Goal: Task Accomplishment & Management: Manage account settings

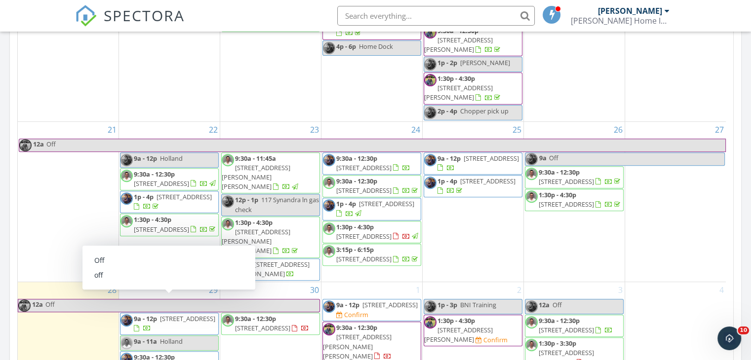
scroll to position [436, 0]
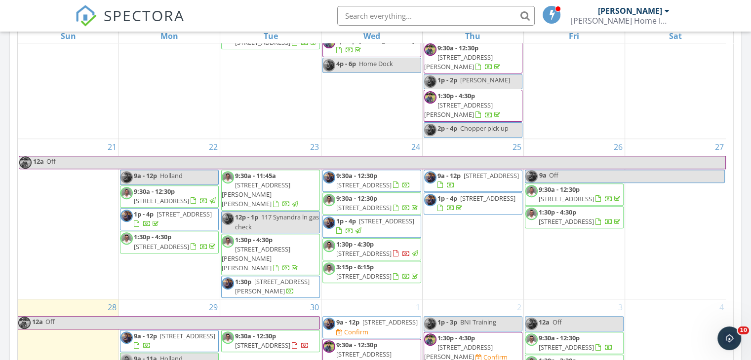
click at [4, 188] on div "Today All Inspectors No results found New Inspection New Quote Map + − Leaflet …" at bounding box center [375, 102] width 751 height 898
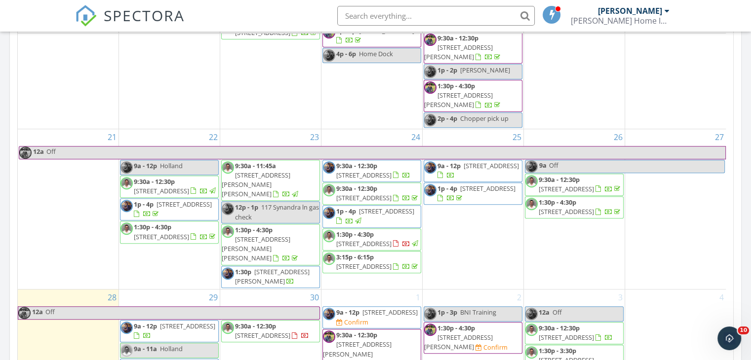
scroll to position [446, 0]
click at [0, 228] on div "Today All Inspectors No results found New Inspection New Quote Map + − Leaflet …" at bounding box center [375, 92] width 751 height 898
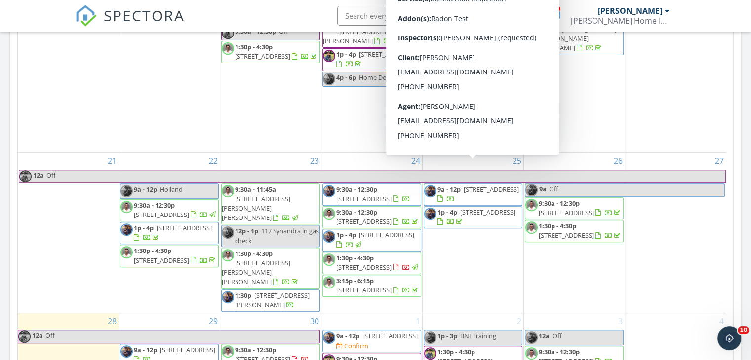
scroll to position [345, 0]
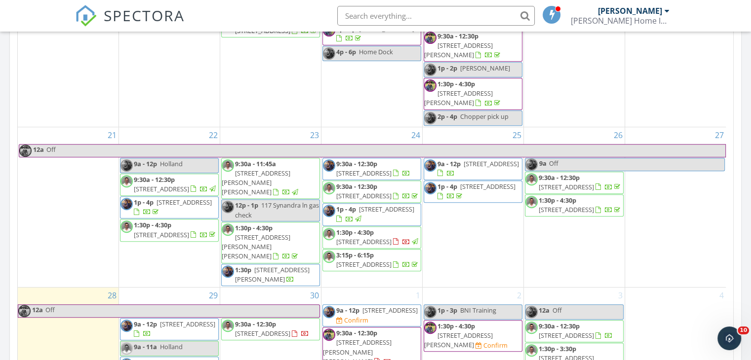
click at [0, 221] on div "Today All Inspectors No results found New Inspection New Quote Map + − Leaflet …" at bounding box center [375, 54] width 751 height 898
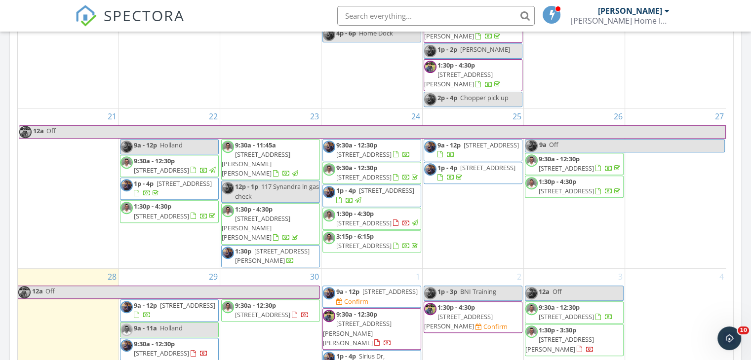
scroll to position [527, 0]
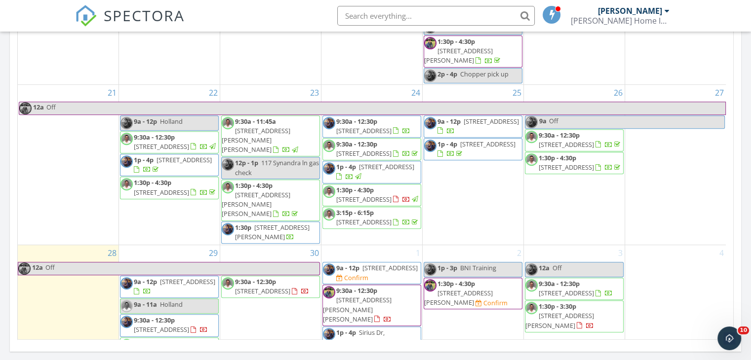
click at [746, 147] on div "Today All Inspectors No results found New Inspection New Quote Map + − Leaflet …" at bounding box center [375, 11] width 751 height 898
click at [6, 167] on div "Today All Inspectors No results found New Inspection New Quote Map + − Leaflet …" at bounding box center [375, 11] width 751 height 898
click at [0, 169] on div "Today All Inspectors No results found New Inspection New Quote Map + − Leaflet …" at bounding box center [375, 11] width 751 height 898
click at [394, 117] on span "9:30a - 12:30p 333 Canyon Gap Wy, Raleigh 27610" at bounding box center [372, 126] width 98 height 19
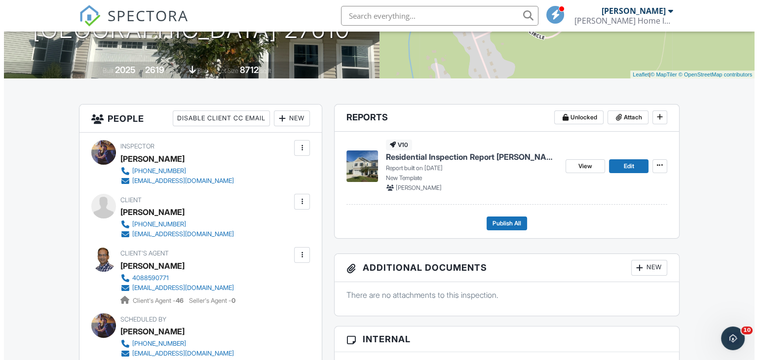
scroll to position [188, 0]
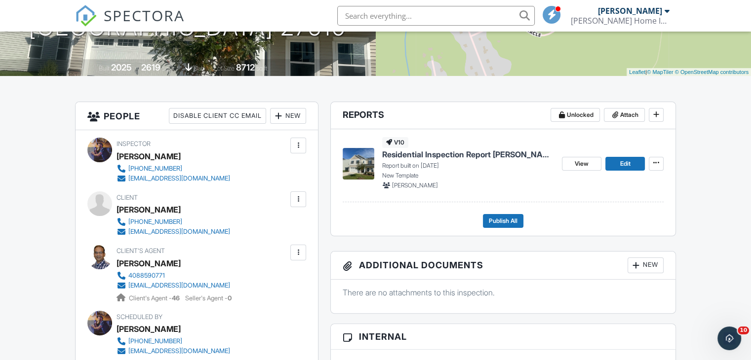
drag, startPoint x: 192, startPoint y: 208, endPoint x: 117, endPoint y: 209, distance: 75.5
click at [117, 209] on div "Prakesh Panuganti" at bounding box center [176, 209] width 121 height 15
copy div "Prakesh Panuganti"
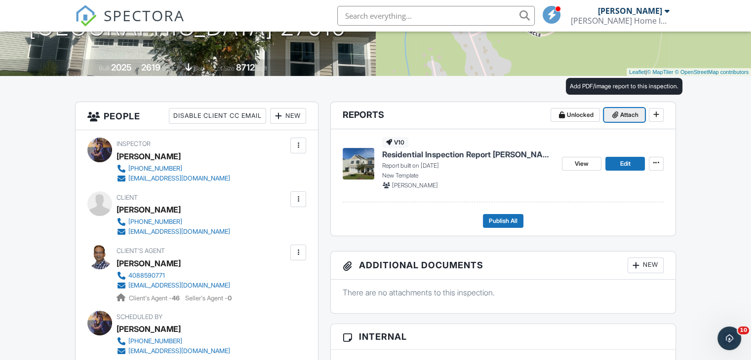
click at [622, 115] on span "Attach" at bounding box center [629, 115] width 18 height 10
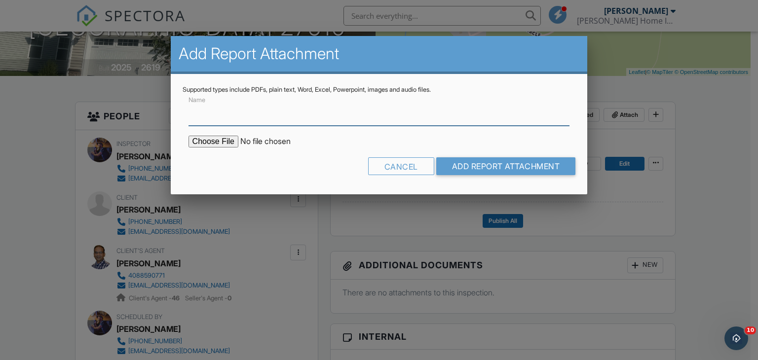
click at [408, 115] on input "Name" at bounding box center [378, 114] width 381 height 24
type input "Radon Report"
click at [229, 142] on input "file" at bounding box center [272, 142] width 168 height 12
type input "C:\fakepath\333 Canyon Gap Wy Radon Report.pdf"
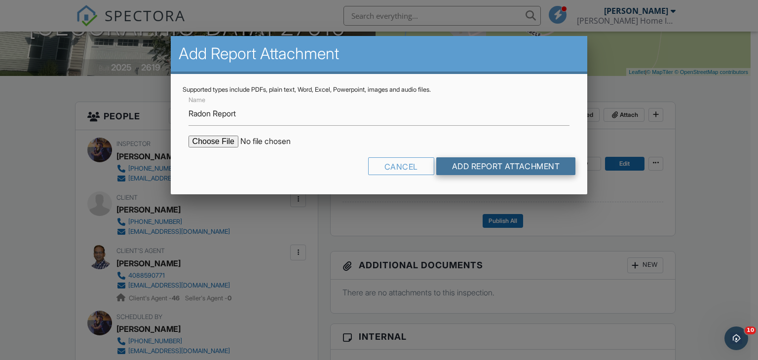
click at [509, 163] on input "Add Report Attachment" at bounding box center [506, 166] width 140 height 18
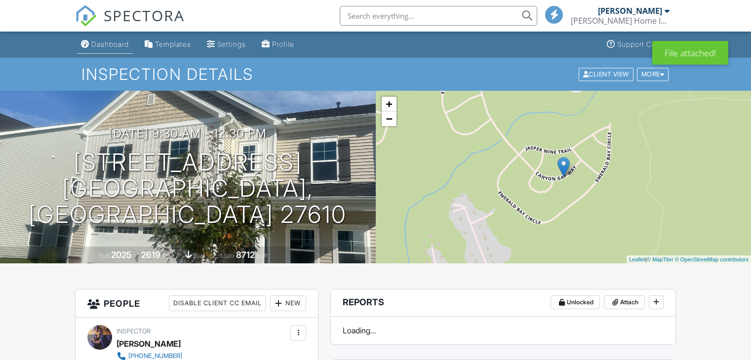
drag, startPoint x: 0, startPoint y: 0, endPoint x: 108, endPoint y: 44, distance: 116.4
click at [108, 44] on div "Dashboard" at bounding box center [110, 44] width 38 height 8
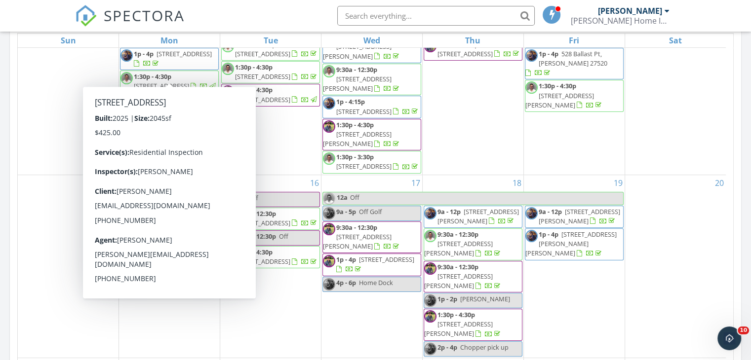
scroll to position [168, 0]
click at [0, 257] on div "Today All Inspectors No results found New Inspection New Quote Map + − Leaflet …" at bounding box center [375, 107] width 751 height 898
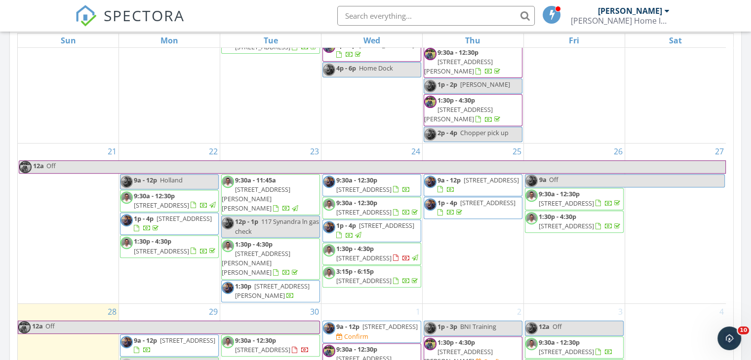
scroll to position [394, 0]
click at [0, 228] on div "Today All Inspectors No results found New Inspection New Quote Map + − Leaflet …" at bounding box center [375, 107] width 751 height 898
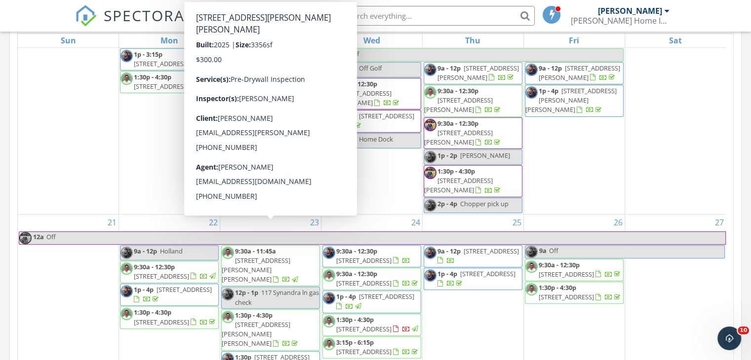
scroll to position [314, 0]
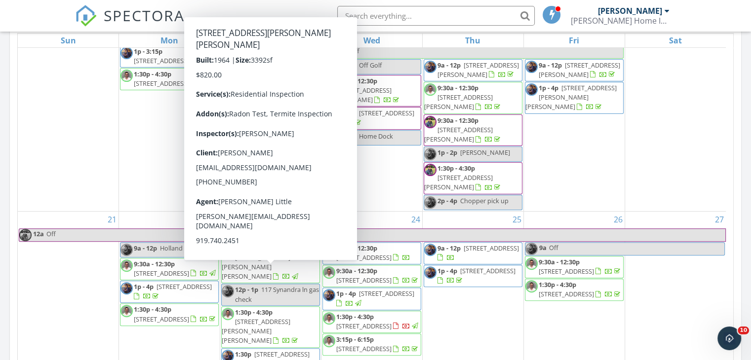
click at [272, 308] on span "1:30p - 4:30p" at bounding box center [254, 312] width 38 height 9
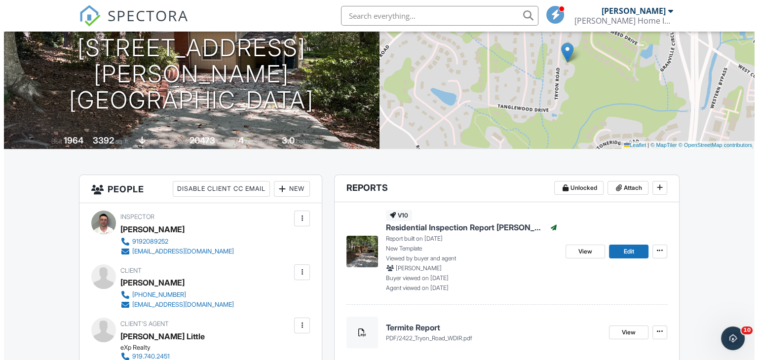
scroll to position [232, 0]
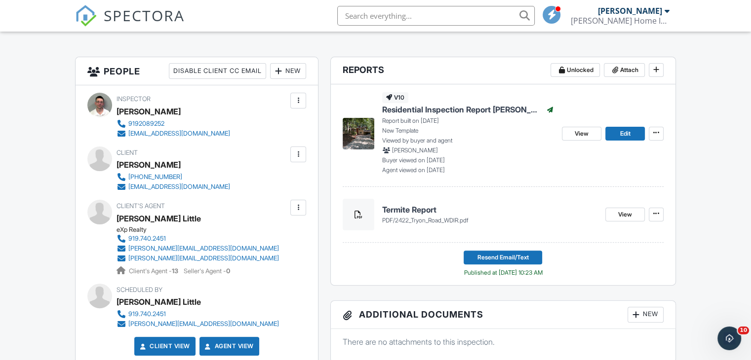
drag, startPoint x: 181, startPoint y: 164, endPoint x: 118, endPoint y: 164, distance: 62.2
click at [118, 164] on div "[PERSON_NAME]" at bounding box center [176, 164] width 121 height 15
copy div "[PERSON_NAME]"
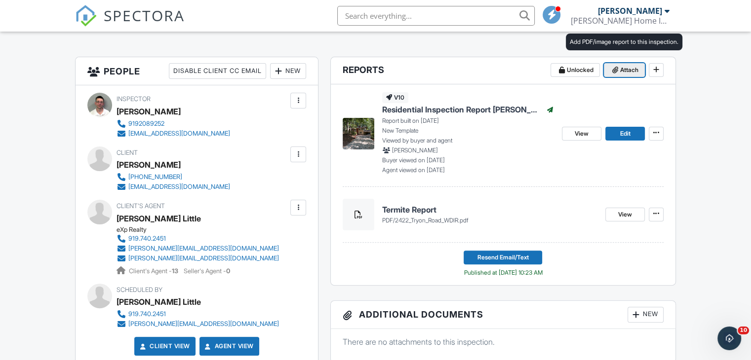
click at [625, 71] on span "Attach" at bounding box center [629, 70] width 18 height 10
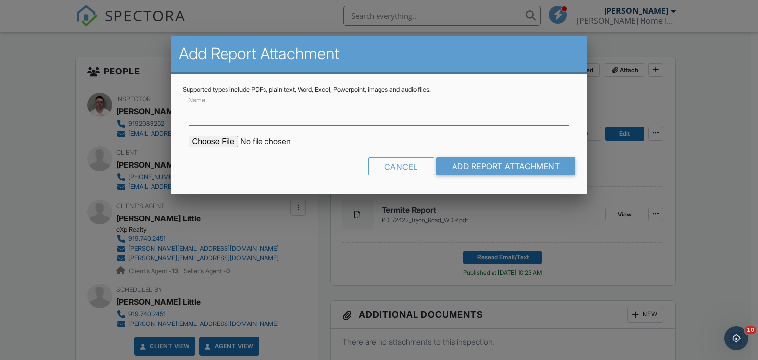
click at [369, 117] on input "Name" at bounding box center [378, 114] width 381 height 24
type input "Radon Report"
click at [210, 141] on input "file" at bounding box center [272, 142] width 168 height 12
type input "C:\fakepath\2422 Tryon Rd Radon Report.pdf"
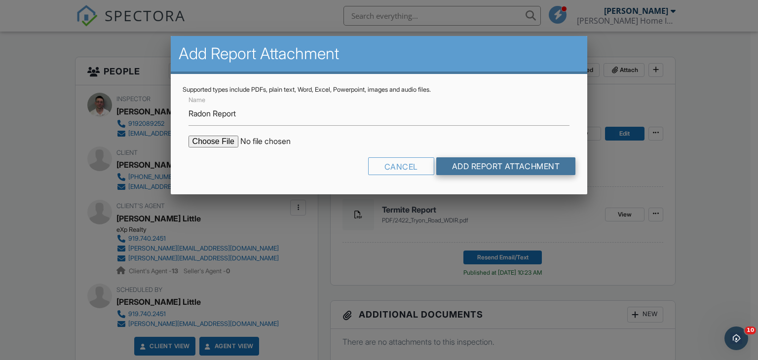
click at [521, 164] on input "Add Report Attachment" at bounding box center [506, 166] width 140 height 18
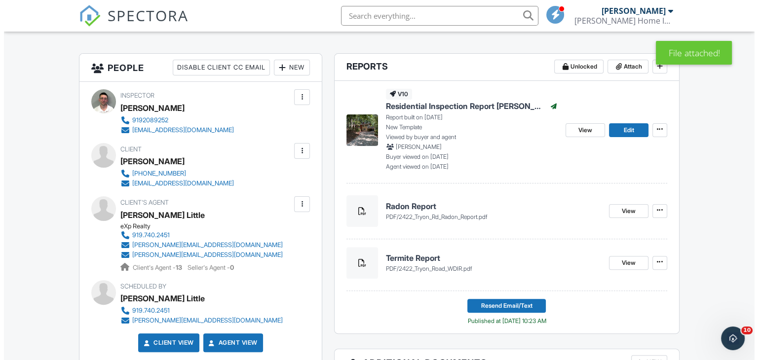
scroll to position [251, 0]
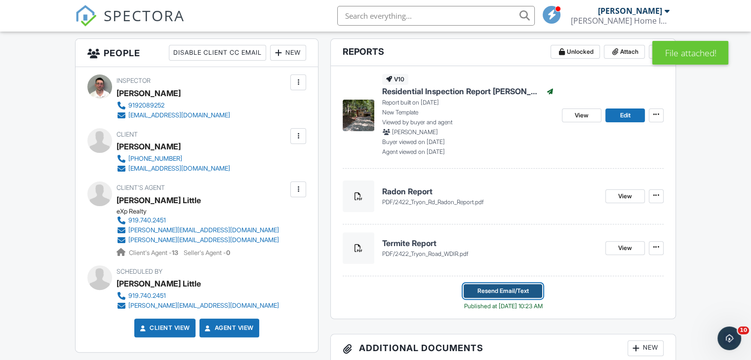
click at [495, 289] on span "Resend Email/Text" at bounding box center [502, 291] width 51 height 10
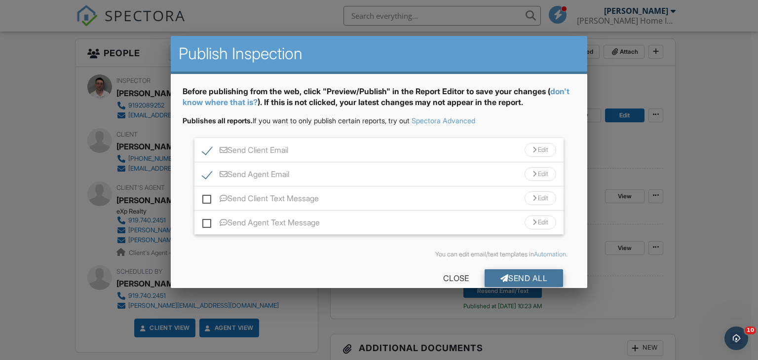
click at [503, 280] on div "Send All" at bounding box center [524, 278] width 79 height 18
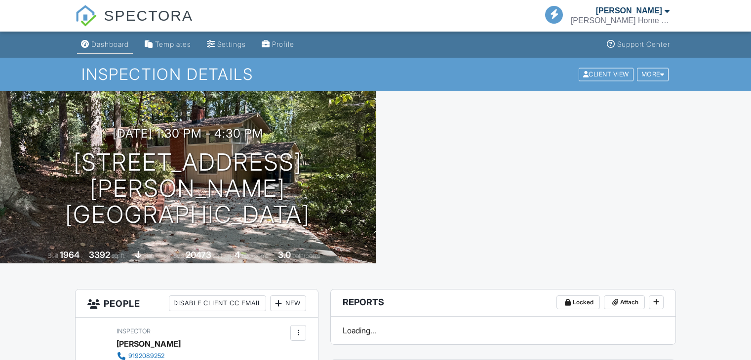
click at [113, 43] on div "Dashboard" at bounding box center [110, 44] width 38 height 8
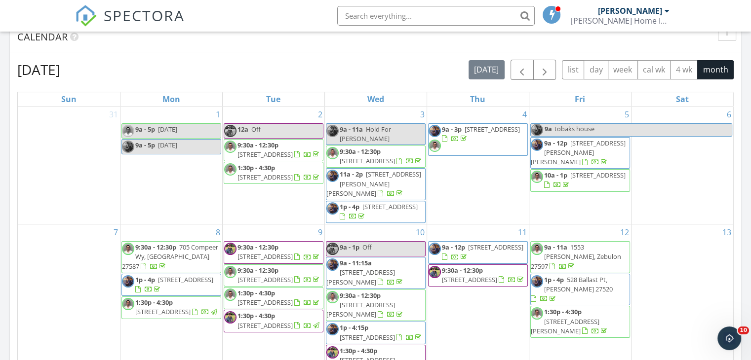
scroll to position [373, 0]
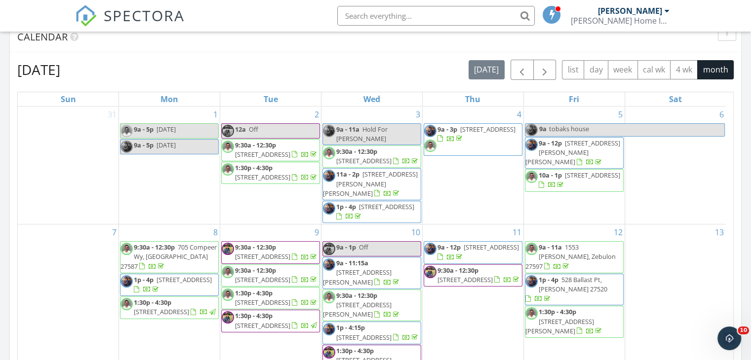
click at [0, 265] on div "Today All Inspectors No results found New Inspection New Quote Map + − Leaflet …" at bounding box center [375, 165] width 751 height 898
click at [0, 299] on div "Today All Inspectors No results found New Inspection New Quote Map + − Leaflet …" at bounding box center [375, 165] width 751 height 898
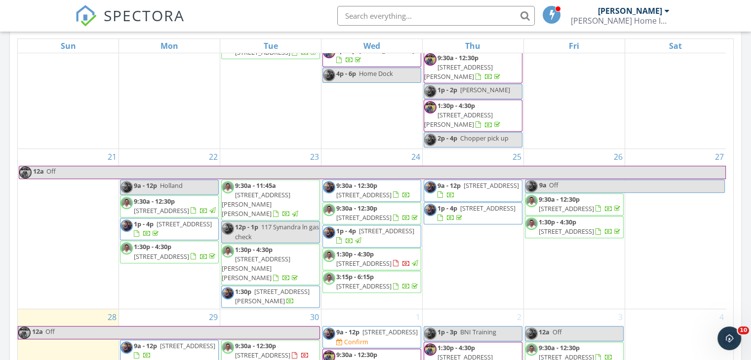
scroll to position [426, 0]
click at [391, 213] on span "6104 Spicewood Dr, Fuquay-Varina 27526" at bounding box center [363, 217] width 55 height 9
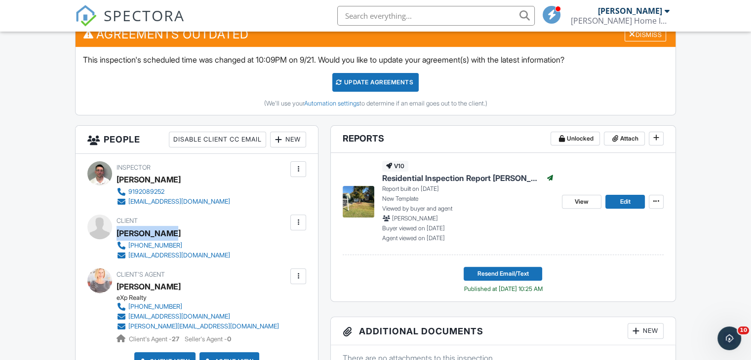
drag, startPoint x: 169, startPoint y: 234, endPoint x: 117, endPoint y: 230, distance: 51.9
click at [117, 230] on div "[PERSON_NAME]" at bounding box center [176, 233] width 121 height 15
copy div "[PERSON_NAME]"
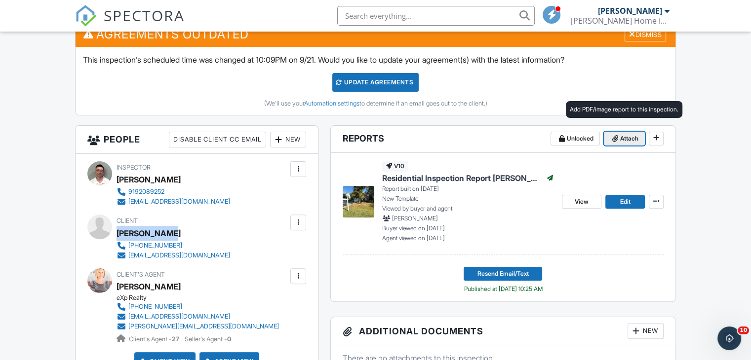
click at [623, 137] on span "Attach" at bounding box center [629, 139] width 18 height 10
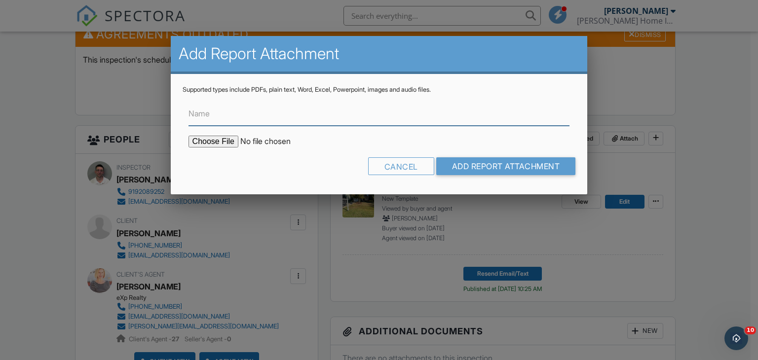
click at [445, 119] on input "Name" at bounding box center [378, 114] width 381 height 24
type input "Radon Report"
click at [217, 138] on input "file" at bounding box center [272, 142] width 168 height 12
type input "C:\fakepath\6104 Spicewood Dr Radon Report.pdf"
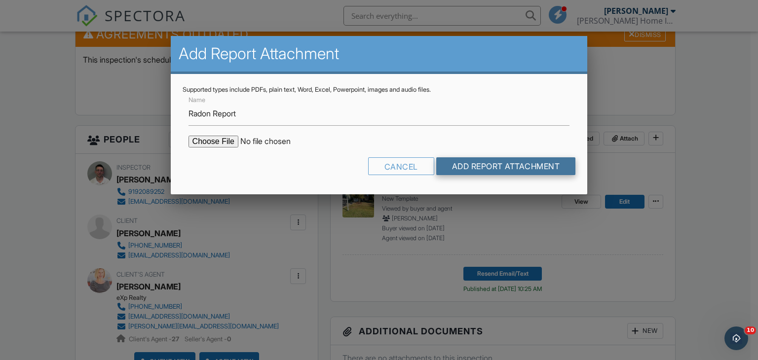
click at [534, 164] on input "Add Report Attachment" at bounding box center [506, 166] width 140 height 18
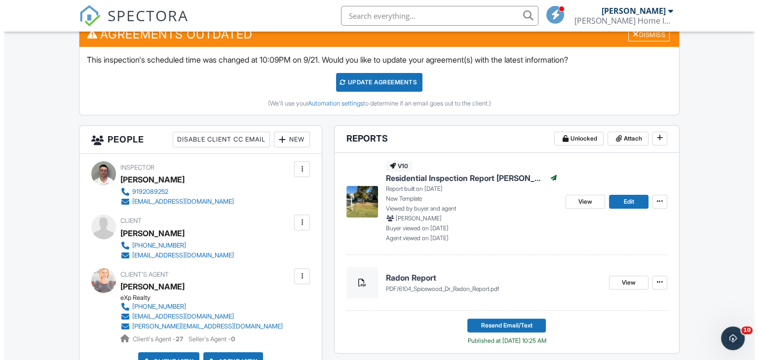
scroll to position [266, 0]
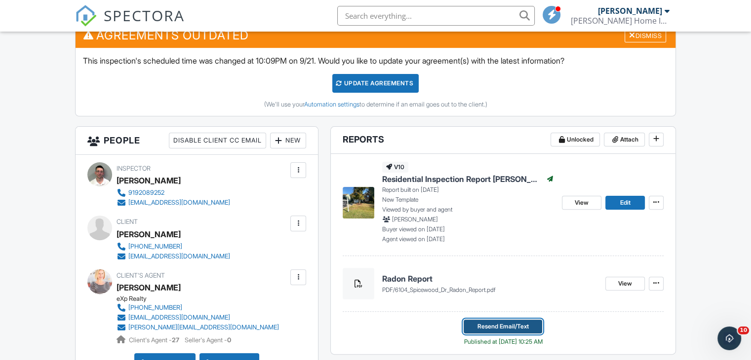
click at [504, 322] on span "Resend Email/Text" at bounding box center [502, 327] width 51 height 10
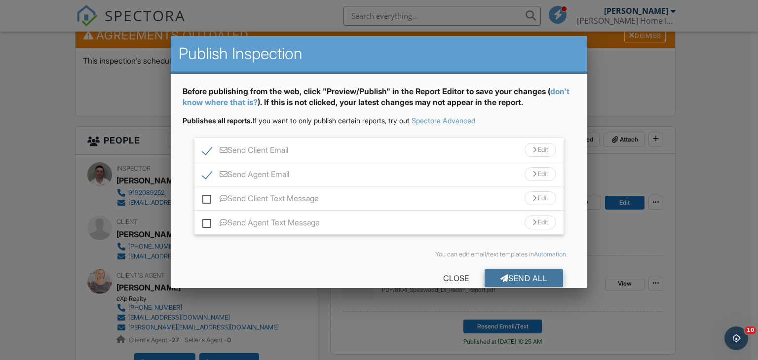
click at [515, 270] on div "Send All" at bounding box center [524, 278] width 79 height 18
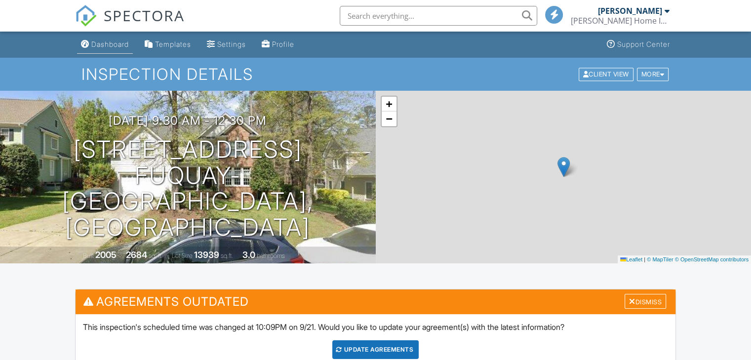
click at [103, 42] on div "Dashboard" at bounding box center [110, 44] width 38 height 8
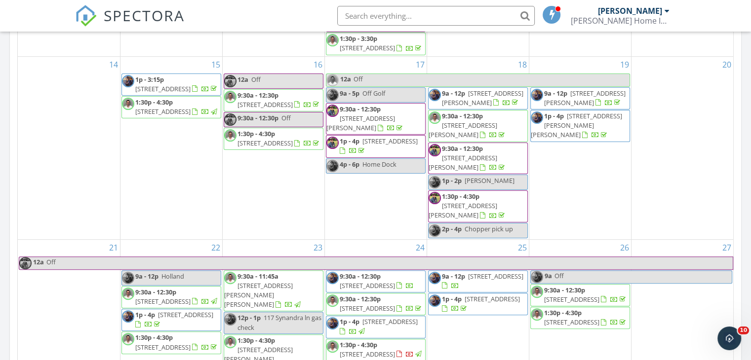
scroll to position [385, 0]
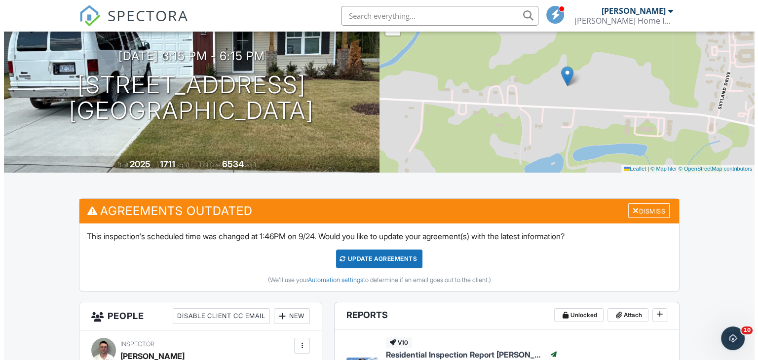
scroll to position [287, 0]
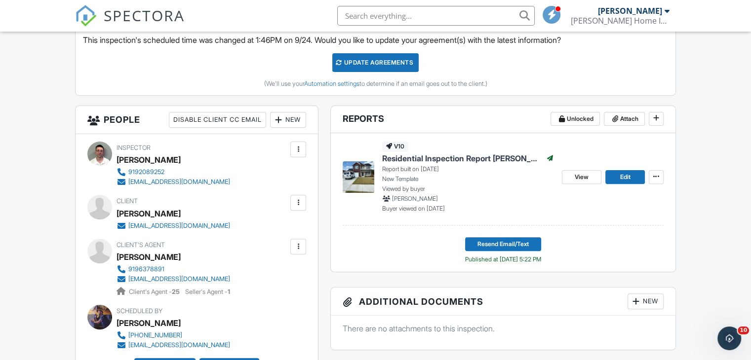
drag, startPoint x: 196, startPoint y: 211, endPoint x: 116, endPoint y: 209, distance: 80.0
click at [116, 209] on div "Keithlyn Navarrete" at bounding box center [176, 213] width 121 height 15
copy div "Keithlyn Navarrete"
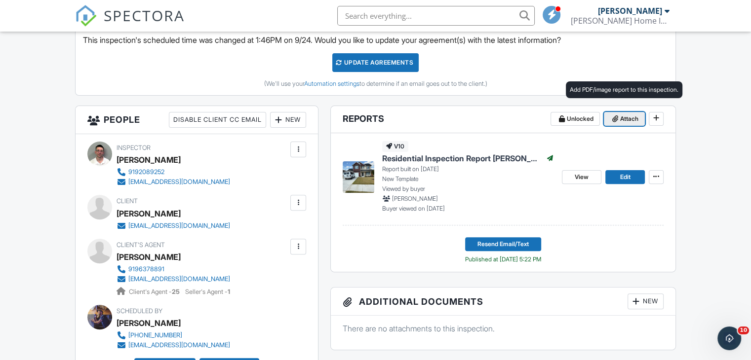
click at [626, 123] on button "Attach" at bounding box center [623, 119] width 41 height 14
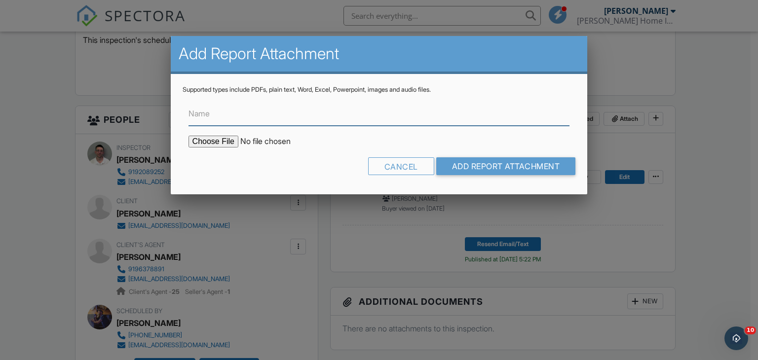
click at [409, 123] on input "Name" at bounding box center [378, 114] width 381 height 24
type input "Radon Report"
click at [226, 142] on input "file" at bounding box center [272, 142] width 168 height 12
type input "C:\fakepath\120 W Saltgrass Ln Radon Report.pdf"
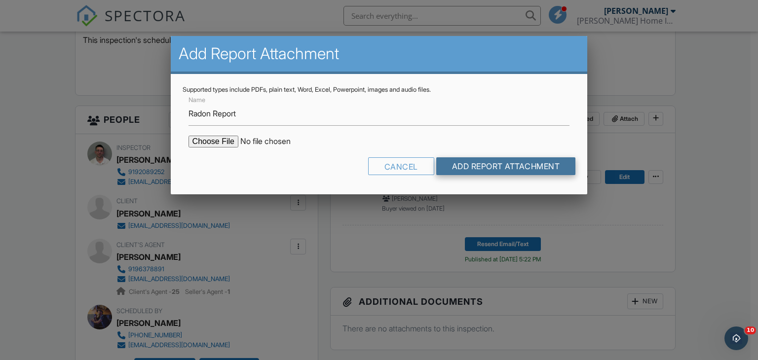
click at [493, 164] on input "Add Report Attachment" at bounding box center [506, 166] width 140 height 18
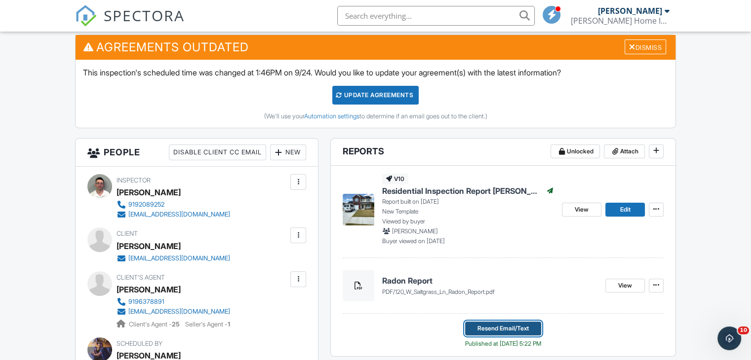
click at [499, 327] on span "Resend Email/Text" at bounding box center [502, 329] width 51 height 10
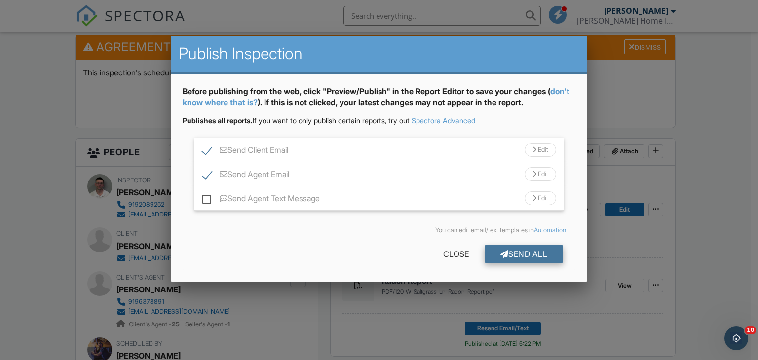
click at [519, 257] on div "Send All" at bounding box center [524, 254] width 79 height 18
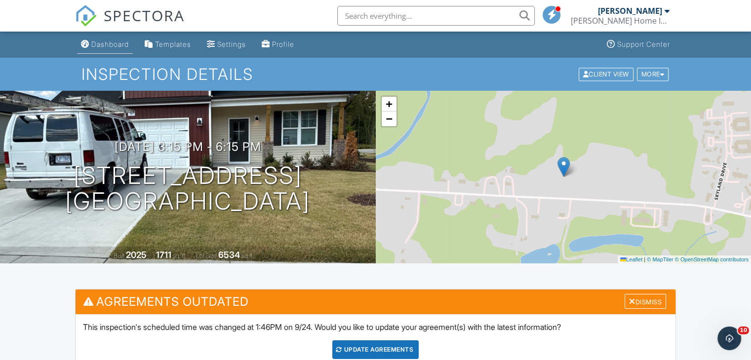
click at [114, 42] on div "Dashboard" at bounding box center [110, 44] width 38 height 8
